Goal: Information Seeking & Learning: Check status

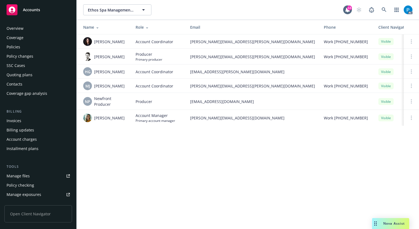
scroll to position [127, 0]
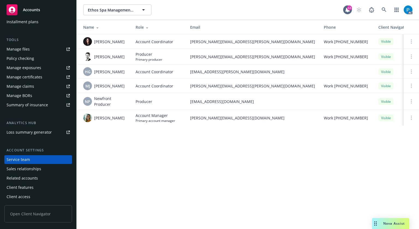
click at [8, 8] on rect at bounding box center [12, 9] width 11 height 11
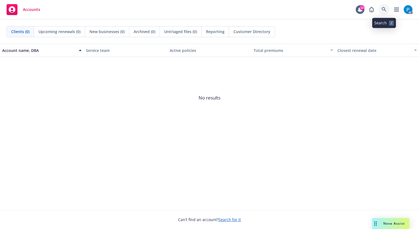
click at [385, 10] on icon at bounding box center [384, 9] width 5 height 5
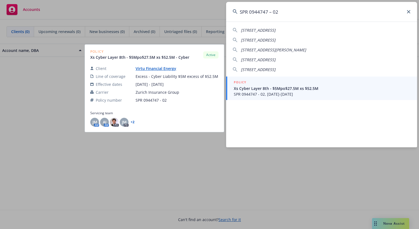
type input "SPR 0944747 – 02"
click at [289, 90] on span "Xs Cyber Layer 8th - $5Mpo$27.5M xs $52.5M" at bounding box center [322, 88] width 177 height 6
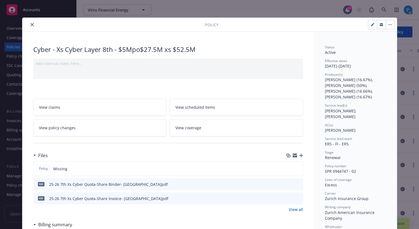
click at [29, 25] on button "close" at bounding box center [32, 24] width 7 height 7
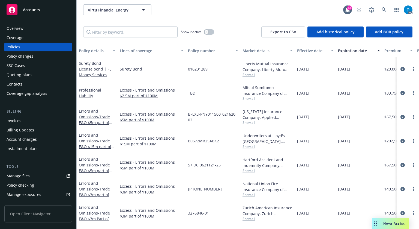
click at [17, 124] on div "Invoices" at bounding box center [14, 120] width 15 height 9
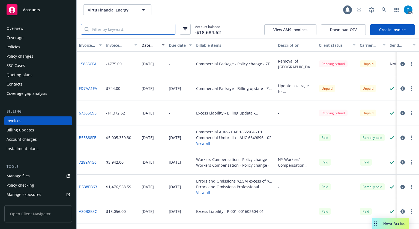
click at [130, 32] on input "search" at bounding box center [132, 29] width 86 height 10
paste input "SPR 0944747 – 02"
type input "SPR 0944747 – 02"
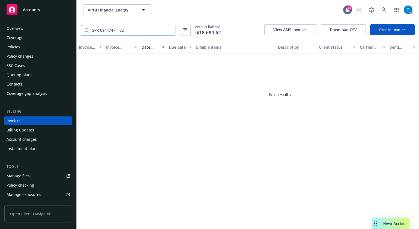
click at [170, 31] on input "SPR 0944747 – 02" at bounding box center [132, 30] width 86 height 10
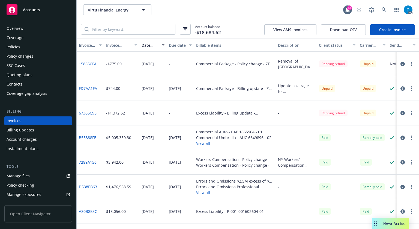
click at [44, 11] on div "Accounts" at bounding box center [38, 9] width 63 height 11
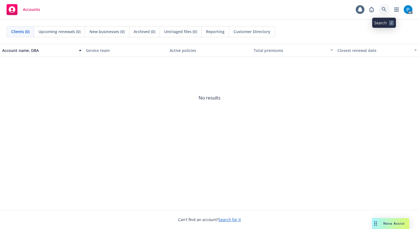
click at [385, 6] on link at bounding box center [384, 9] width 11 height 11
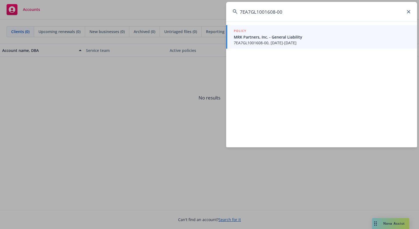
type input "7EA7GL1001608-00"
click at [277, 38] on span "MRK Partners, Inc. - General Liability" at bounding box center [322, 37] width 177 height 6
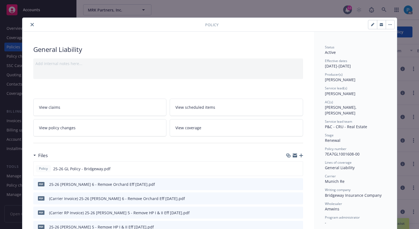
click at [31, 24] on icon "close" at bounding box center [32, 24] width 3 height 3
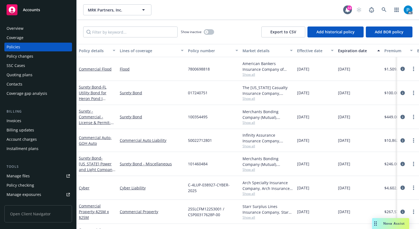
click at [13, 119] on div "Invoices" at bounding box center [14, 120] width 15 height 9
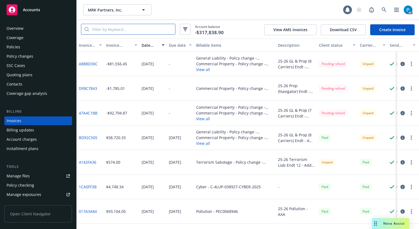
click at [134, 29] on input "search" at bounding box center [132, 29] width 86 height 10
paste input "BD92C505"
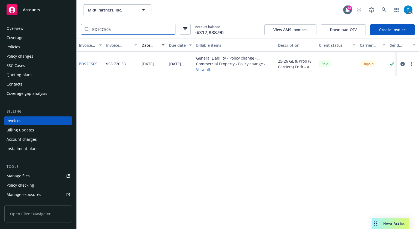
type input "BD92C505"
click at [403, 62] on icon "button" at bounding box center [403, 64] width 4 height 4
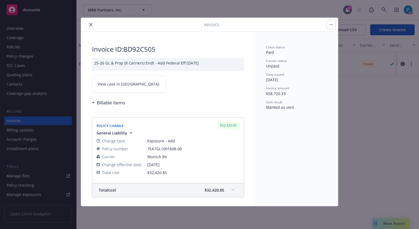
click at [117, 81] on span "View case in [GEOGRAPHIC_DATA]" at bounding box center [129, 84] width 62 height 6
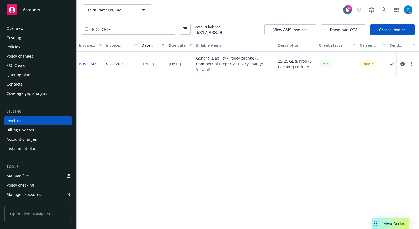
click at [48, 6] on div "Accounts" at bounding box center [38, 9] width 63 height 11
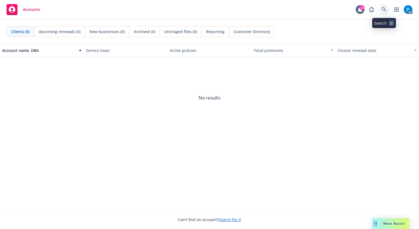
click at [385, 9] on icon at bounding box center [384, 9] width 5 height 5
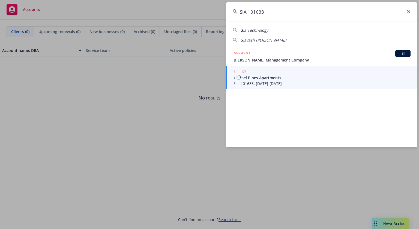
type input "SIA 101633"
click at [267, 76] on span "Carmel Pines Apartments" at bounding box center [322, 78] width 177 height 6
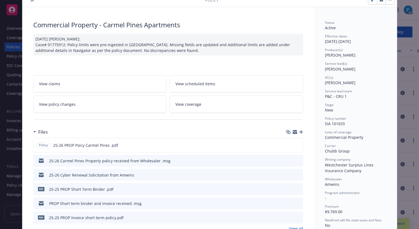
scroll to position [82, 0]
